Goal: Information Seeking & Learning: Learn about a topic

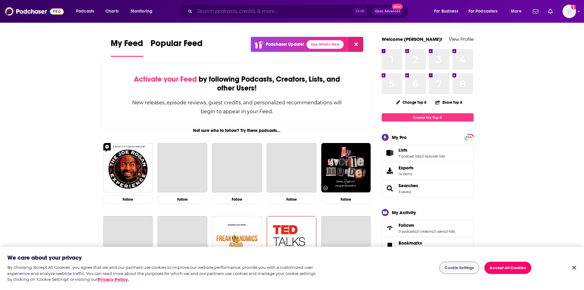
click at [301, 12] on input "Search podcasts, credits, & more..." at bounding box center [274, 11] width 158 height 10
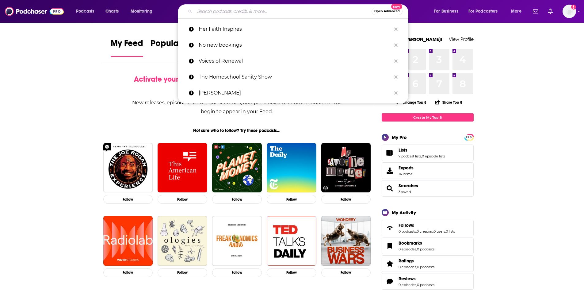
click at [300, 12] on input "Search podcasts, credits, & more..." at bounding box center [283, 11] width 177 height 10
paste input "[DEMOGRAPHIC_DATA] Natural Health"
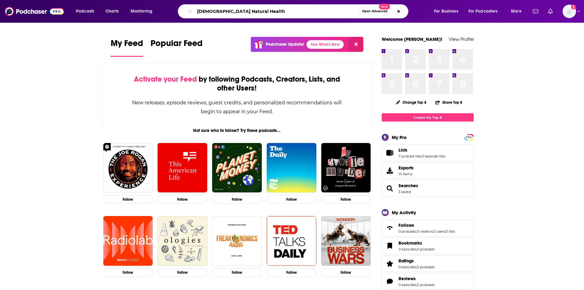
type input "[DEMOGRAPHIC_DATA] Natural Health"
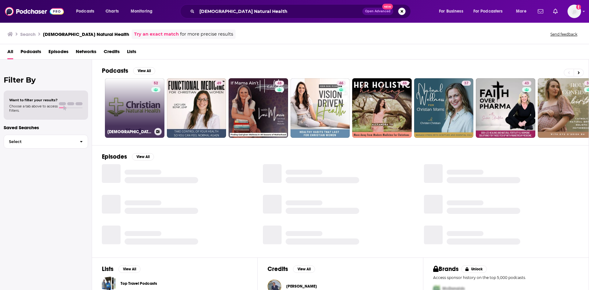
click at [147, 117] on link "52 [DEMOGRAPHIC_DATA] Natural Health" at bounding box center [134, 107] width 59 height 59
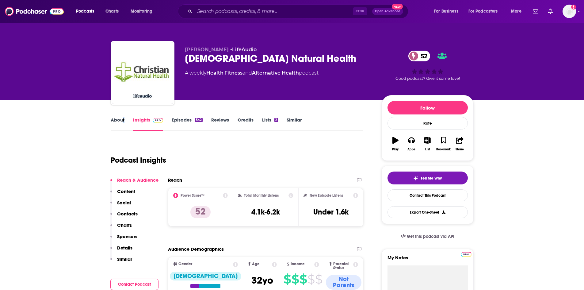
click at [119, 120] on link "About" at bounding box center [118, 124] width 14 height 14
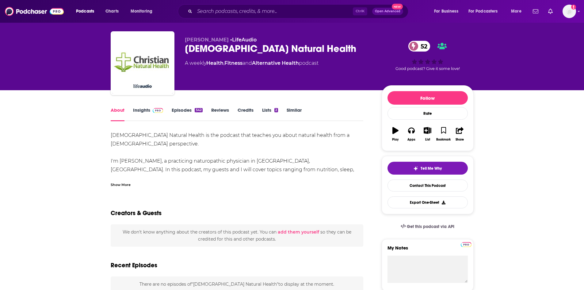
scroll to position [31, 0]
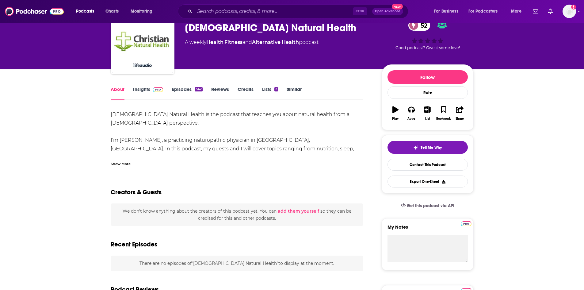
click at [122, 165] on div "Show More" at bounding box center [121, 163] width 20 height 6
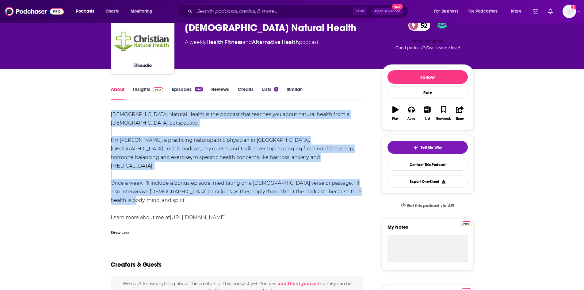
drag, startPoint x: 111, startPoint y: 113, endPoint x: 365, endPoint y: 184, distance: 263.6
copy div "[DEMOGRAPHIC_DATA] Natural Health is the podcast that teaches you about natural…"
